Goal: Information Seeking & Learning: Learn about a topic

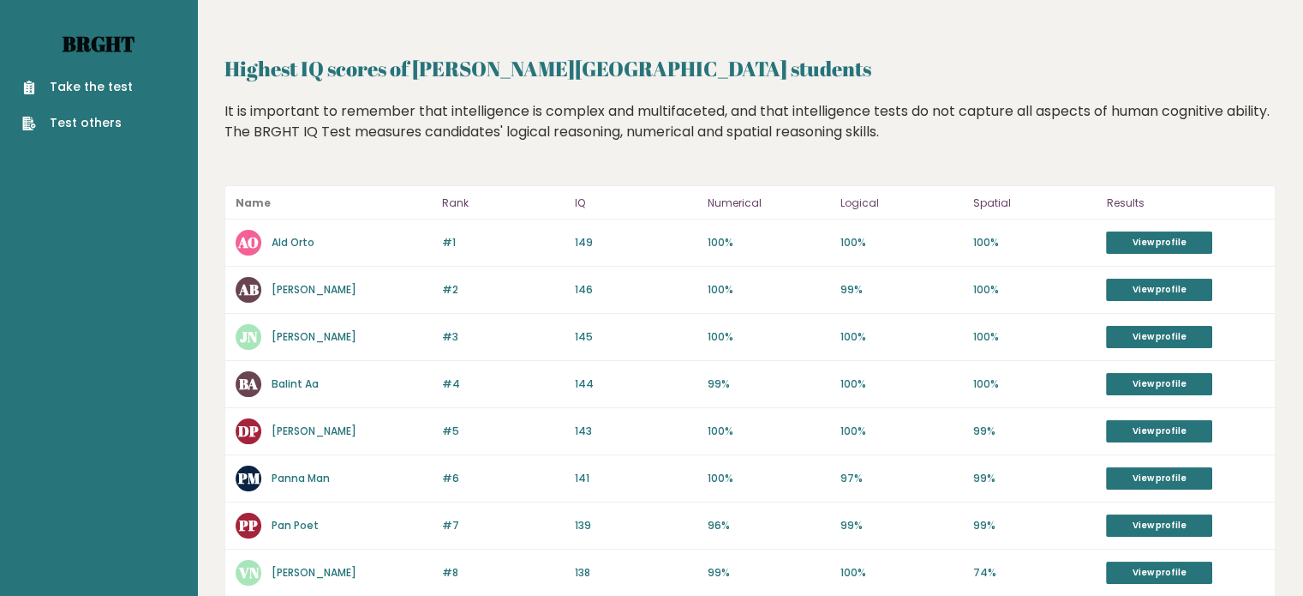
click at [97, 40] on link "Brght" at bounding box center [99, 43] width 72 height 27
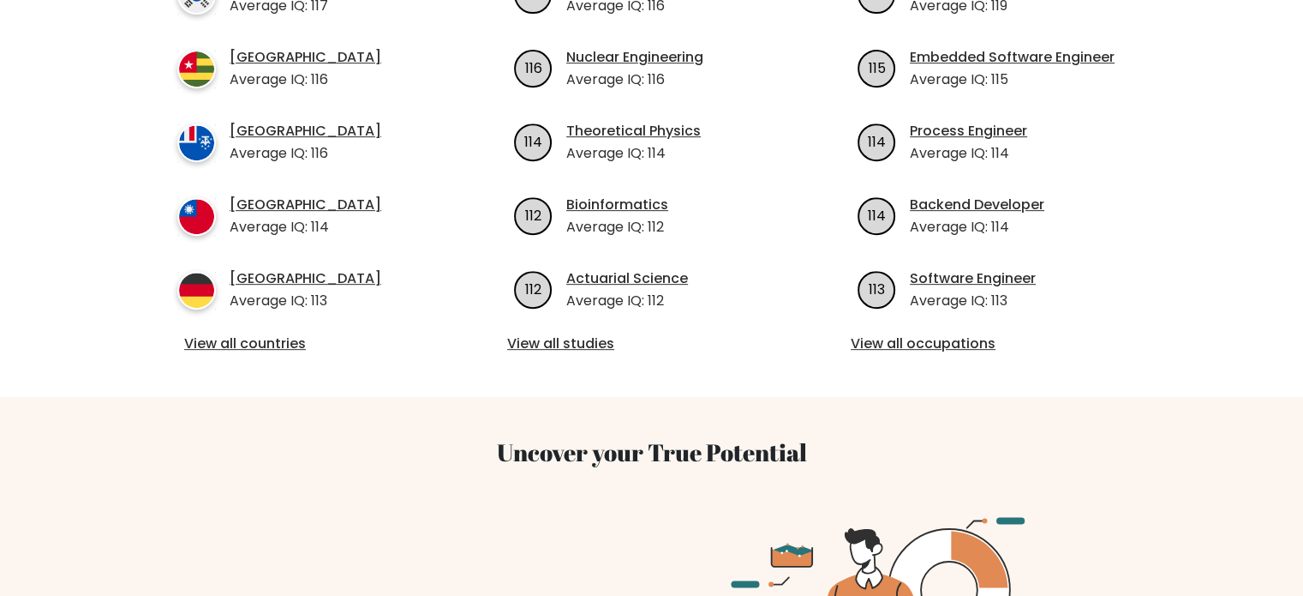
scroll to position [754, 0]
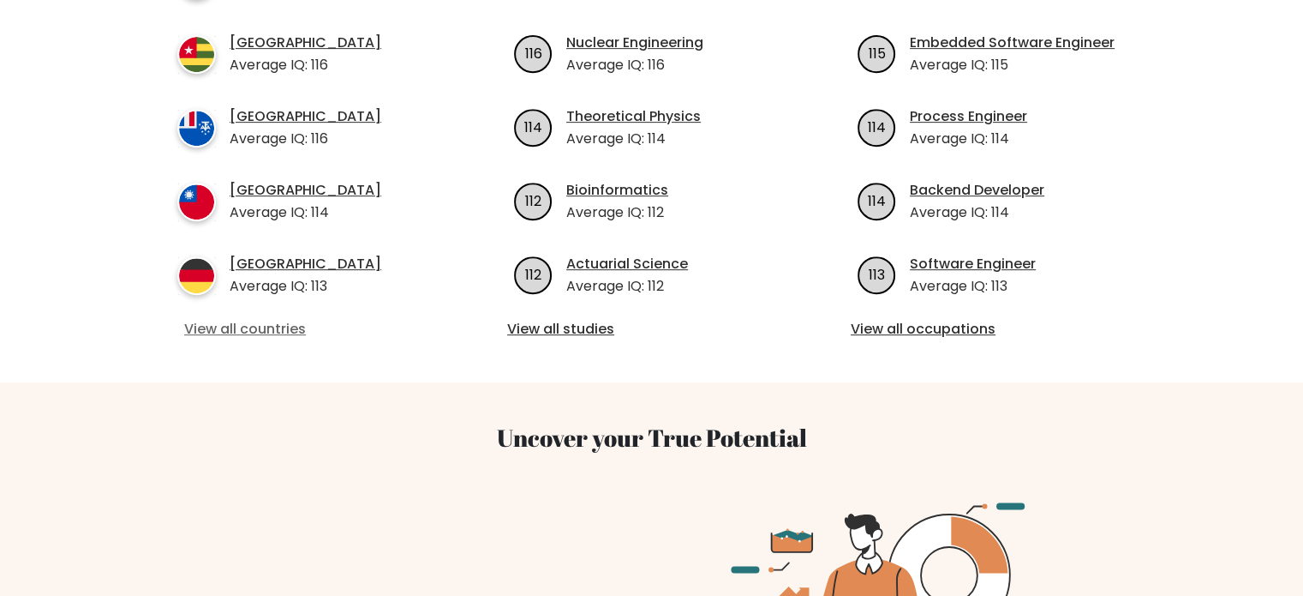
click at [217, 319] on link "View all countries" at bounding box center [308, 329] width 248 height 21
